Goal: Check status: Check status

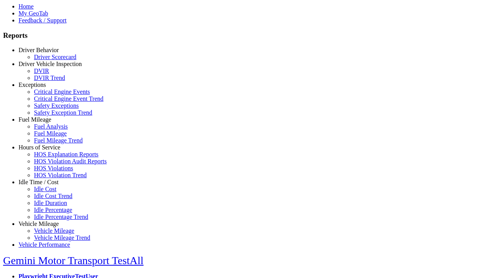
click at [44, 123] on link "Fuel Mileage" at bounding box center [35, 119] width 33 height 7
click at [50, 137] on link "Fuel Mileage" at bounding box center [50, 133] width 33 height 7
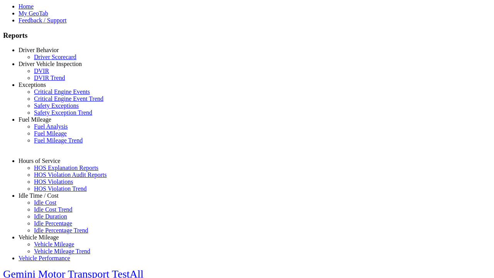
select select "**********"
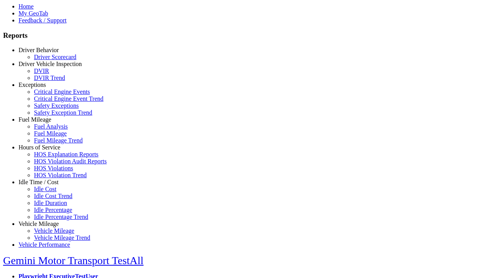
type input "**********"
